Goal: Information Seeking & Learning: Find specific page/section

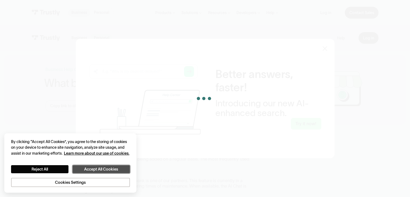
click at [94, 170] on button "Accept All Cookies" at bounding box center [100, 169] width 57 height 8
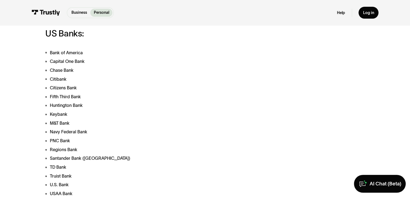
scroll to position [175, 0]
